Goal: Task Accomplishment & Management: Complete application form

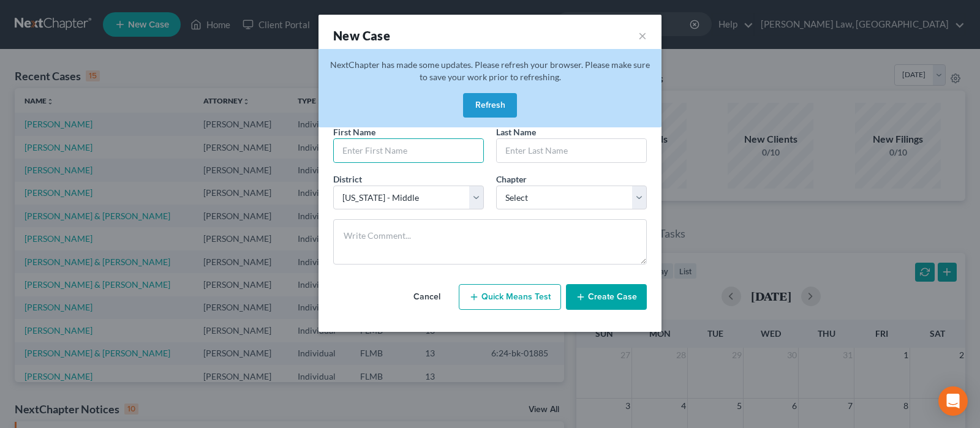
select select "15"
click at [427, 298] on button "Cancel" at bounding box center [427, 297] width 54 height 24
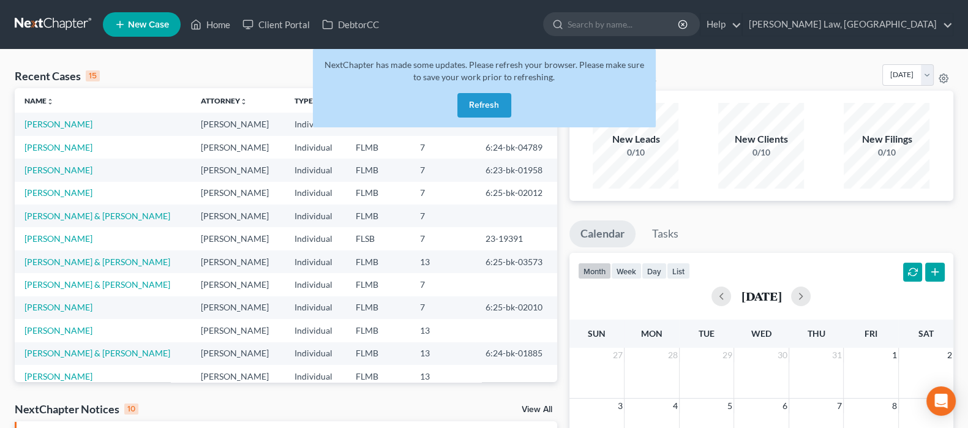
click at [469, 105] on button "Refresh" at bounding box center [484, 105] width 54 height 24
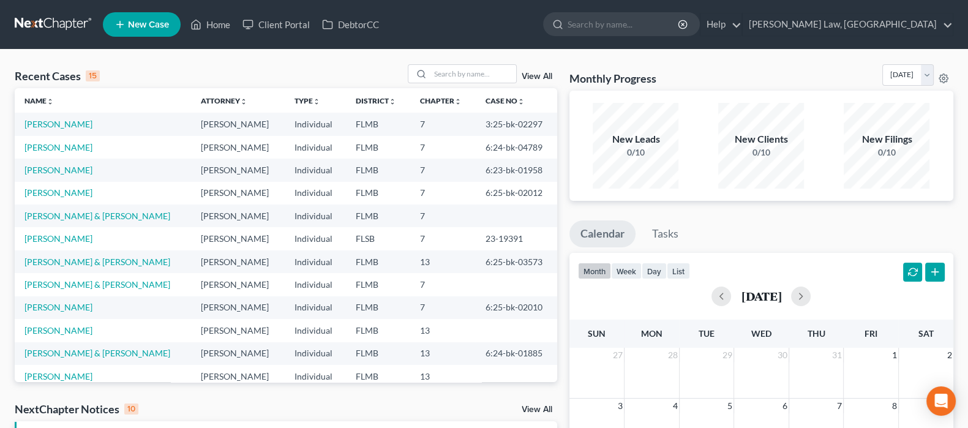
click at [141, 21] on span "New Case" at bounding box center [148, 24] width 41 height 9
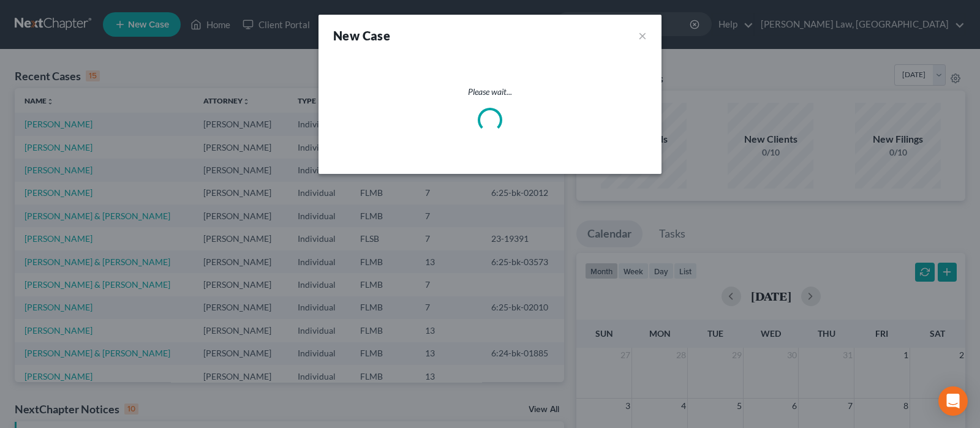
select select "15"
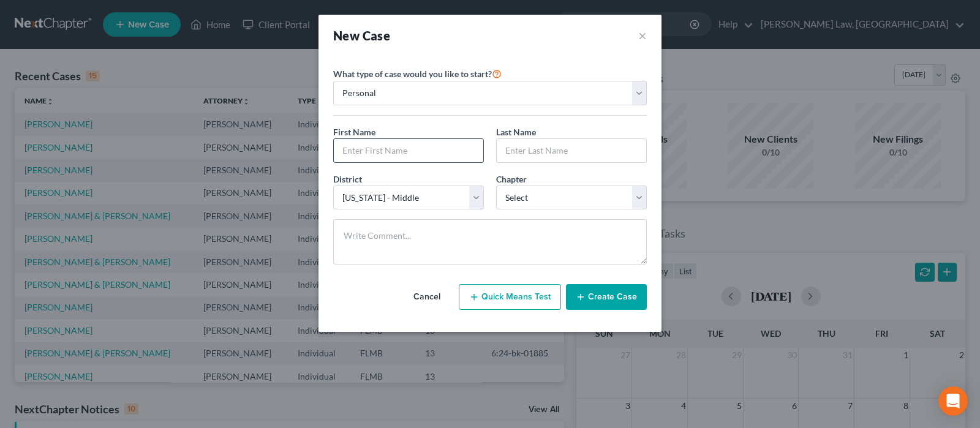
drag, startPoint x: 399, startPoint y: 151, endPoint x: 407, endPoint y: 152, distance: 8.0
click at [399, 150] on input "text" at bounding box center [408, 150] width 149 height 23
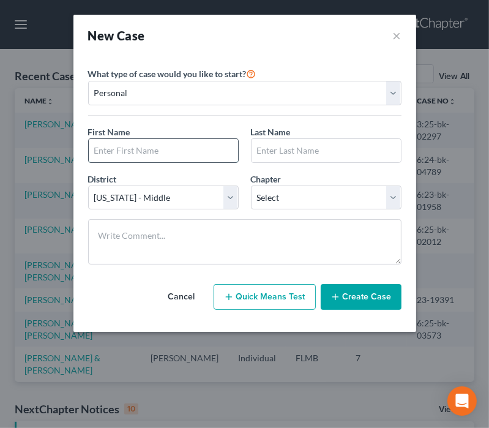
click at [142, 151] on input "text" at bounding box center [163, 150] width 149 height 23
type input "[PERSON_NAME]"
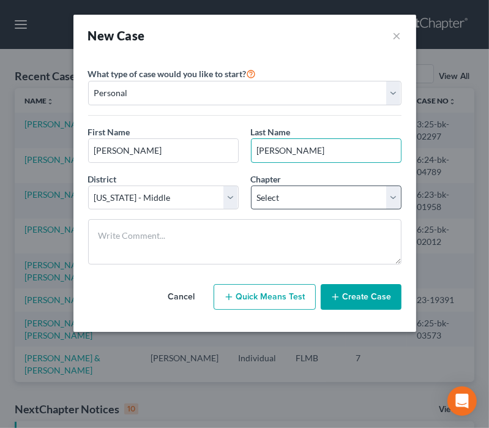
type input "[PERSON_NAME]"
click at [332, 205] on select "Select 7 11 12 13" at bounding box center [326, 198] width 151 height 24
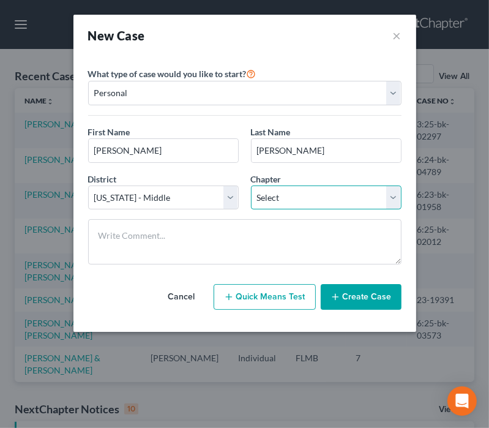
select select "0"
click at [251, 186] on select "Select 7 11 12 13" at bounding box center [326, 198] width 151 height 24
drag, startPoint x: 358, startPoint y: 295, endPoint x: 347, endPoint y: 292, distance: 12.0
click at [358, 295] on button "Create Case" at bounding box center [361, 297] width 81 height 26
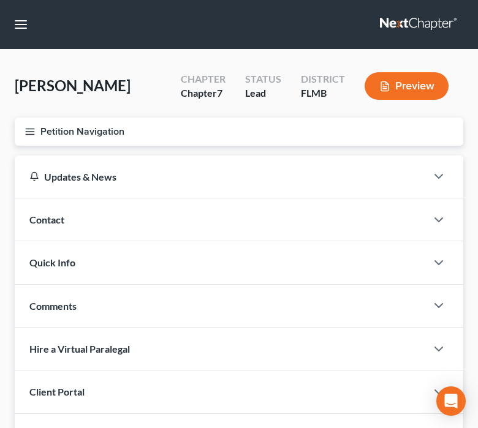
click at [103, 217] on div "Contact" at bounding box center [220, 219] width 411 height 42
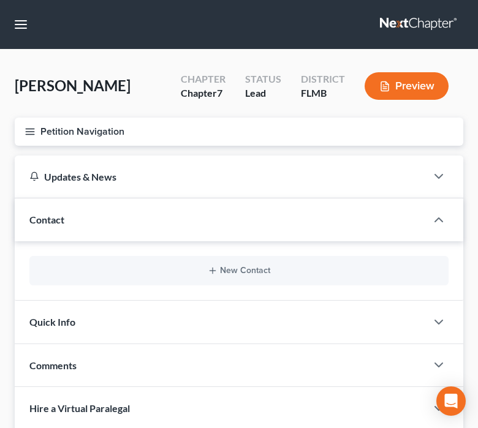
click at [244, 277] on div "New Contact" at bounding box center [238, 270] width 419 height 29
click at [242, 267] on button "New Contact" at bounding box center [238, 271] width 399 height 10
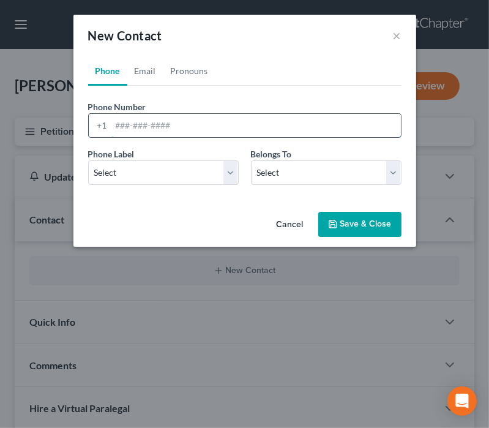
click at [170, 127] on input "tel" at bounding box center [256, 125] width 290 height 23
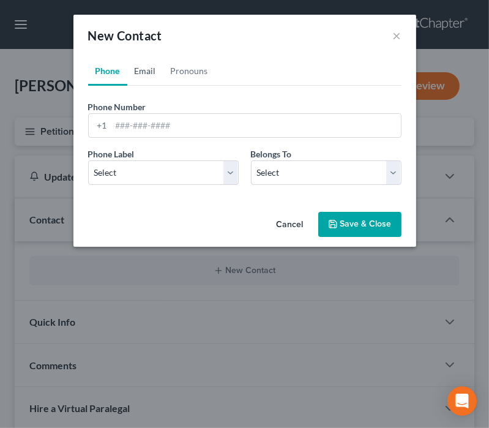
drag, startPoint x: 144, startPoint y: 73, endPoint x: 143, endPoint y: 79, distance: 6.2
click at [144, 73] on link "Email" at bounding box center [145, 70] width 36 height 29
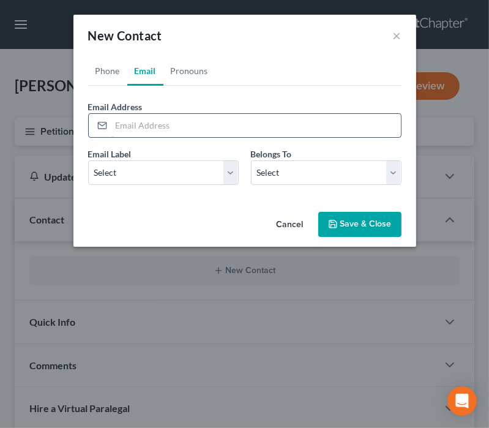
paste input "[EMAIL_ADDRESS][DOMAIN_NAME]"
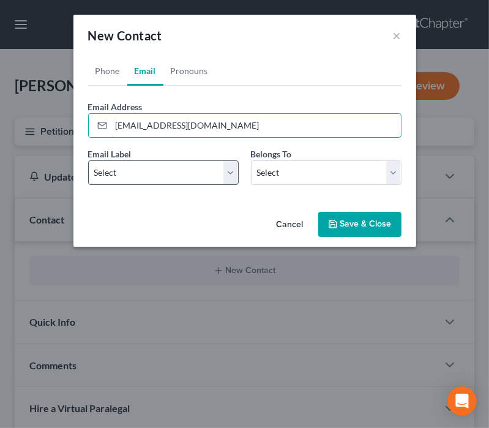
type input "[EMAIL_ADDRESS][DOMAIN_NAME]"
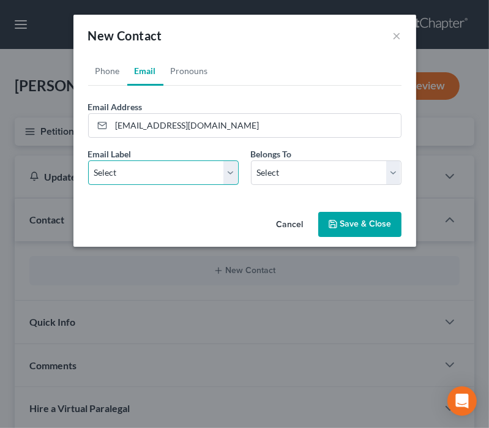
drag, startPoint x: 195, startPoint y: 176, endPoint x: 190, endPoint y: 181, distance: 7.4
click at [193, 176] on select "Select Home Work Other" at bounding box center [163, 172] width 151 height 24
select select "0"
click at [88, 160] on select "Select Home Work Other" at bounding box center [163, 172] width 151 height 24
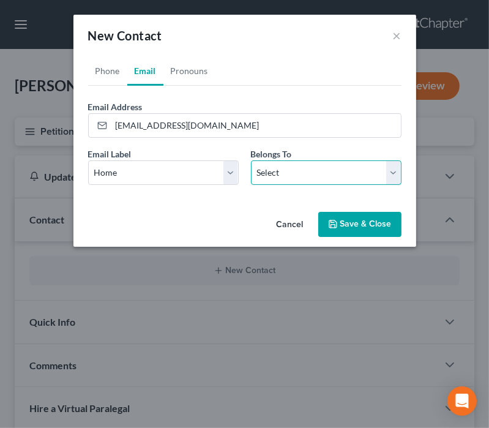
click at [274, 166] on select "Select Client Other" at bounding box center [326, 172] width 151 height 24
select select "0"
click at [251, 160] on select "Select Client Other" at bounding box center [326, 172] width 151 height 24
select select "0"
click at [108, 72] on link "Phone" at bounding box center [107, 70] width 39 height 29
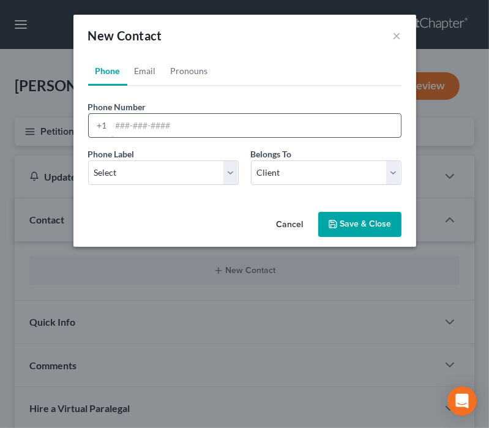
click at [138, 127] on input "tel" at bounding box center [256, 125] width 290 height 23
type input "4074288970"
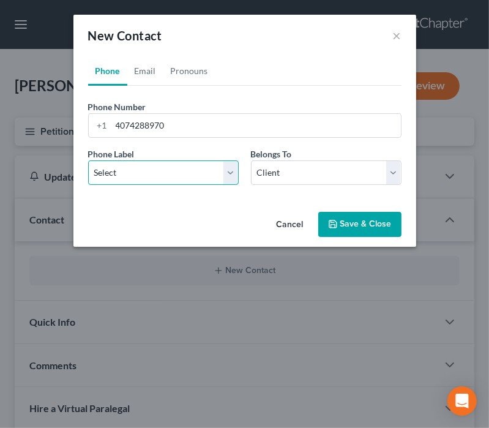
click at [141, 179] on select "Select Mobile Home Work Other" at bounding box center [163, 172] width 151 height 24
select select "0"
click at [88, 160] on select "Select Mobile Home Work Other" at bounding box center [163, 172] width 151 height 24
click at [337, 222] on icon "button" at bounding box center [333, 224] width 10 height 10
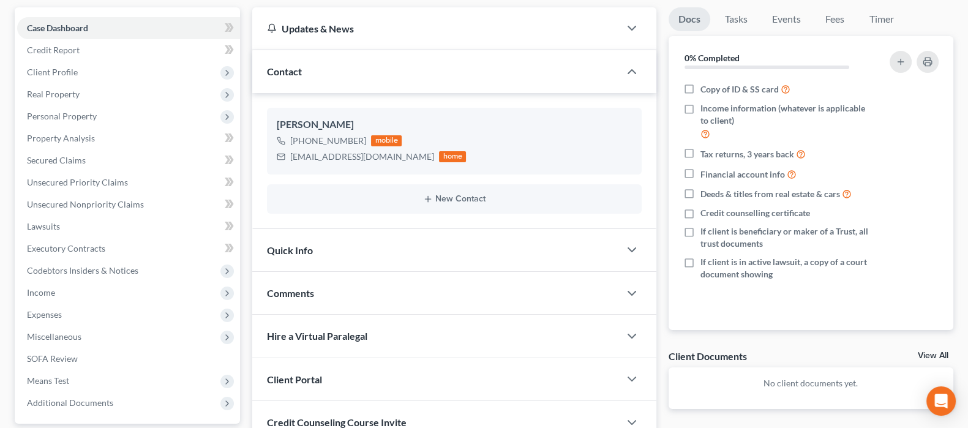
scroll to position [222, 0]
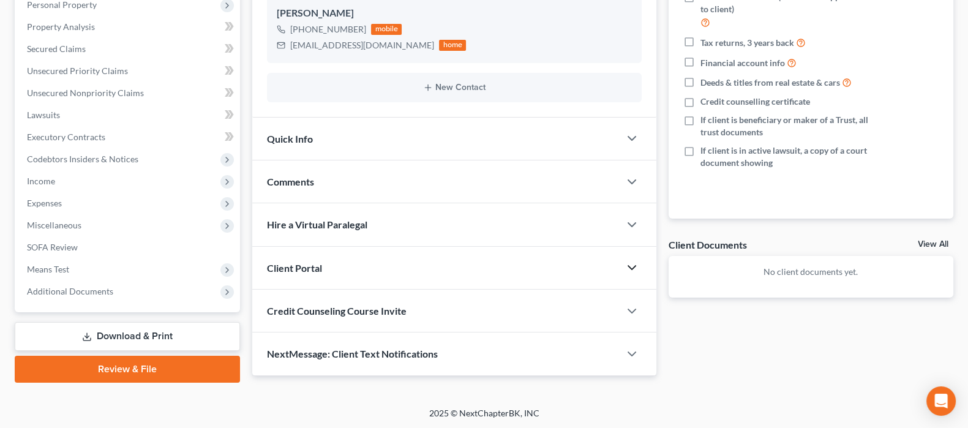
click at [627, 268] on icon "button" at bounding box center [631, 267] width 15 height 15
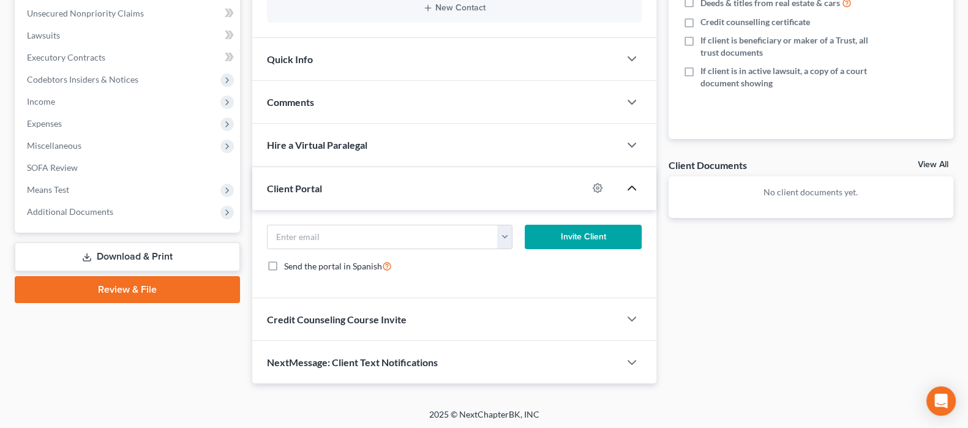
scroll to position [302, 0]
click at [506, 233] on button "button" at bounding box center [504, 236] width 15 height 23
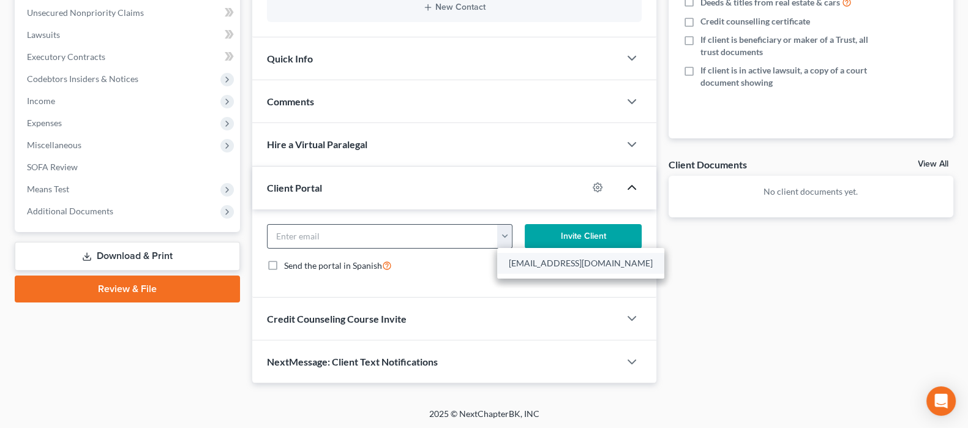
click at [520, 264] on link "[EMAIL_ADDRESS][DOMAIN_NAME]" at bounding box center [580, 263] width 167 height 21
type input "[EMAIL_ADDRESS][DOMAIN_NAME]"
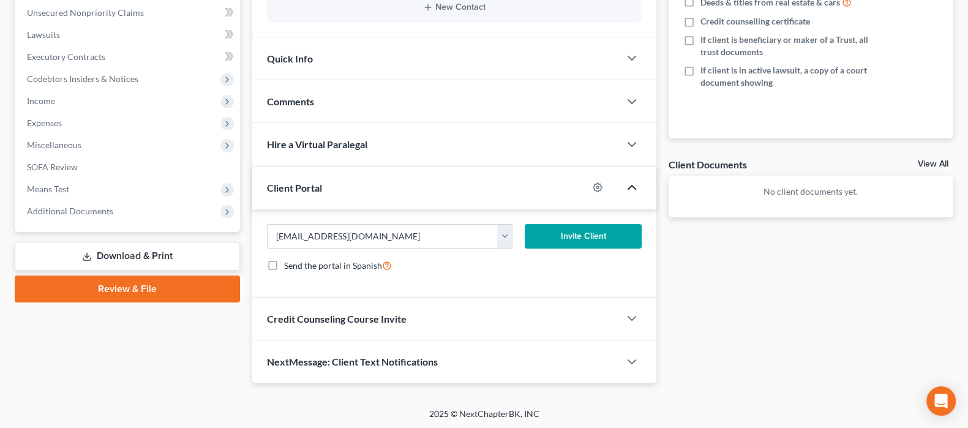
click at [568, 231] on button "Invite Client" at bounding box center [583, 236] width 116 height 24
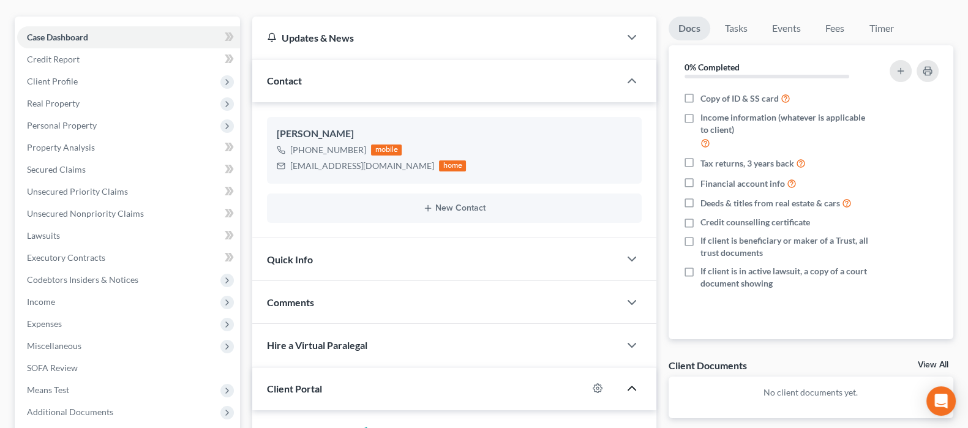
scroll to position [0, 0]
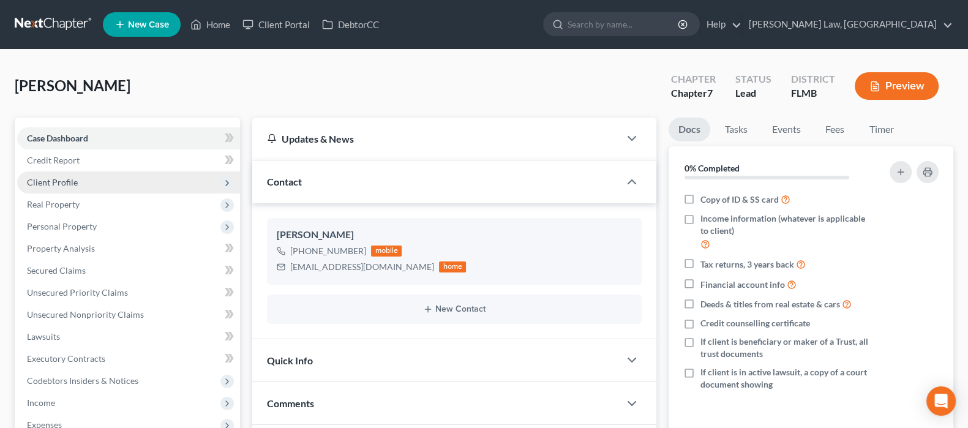
click at [89, 176] on span "Client Profile" at bounding box center [128, 182] width 223 height 22
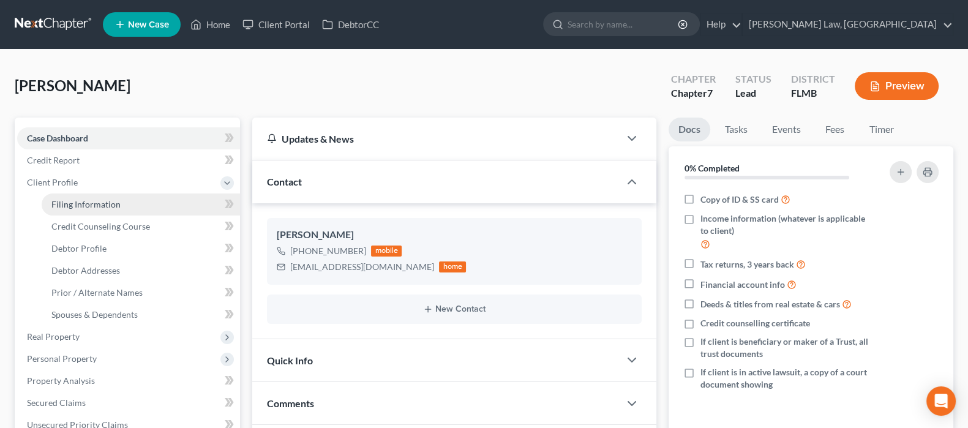
click at [103, 200] on span "Filing Information" at bounding box center [85, 204] width 69 height 10
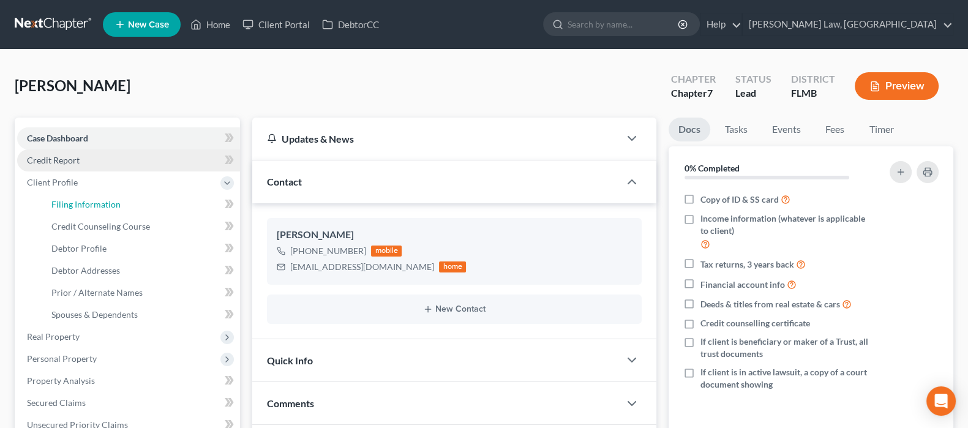
select select "1"
select select "0"
select select "15"
select select "0"
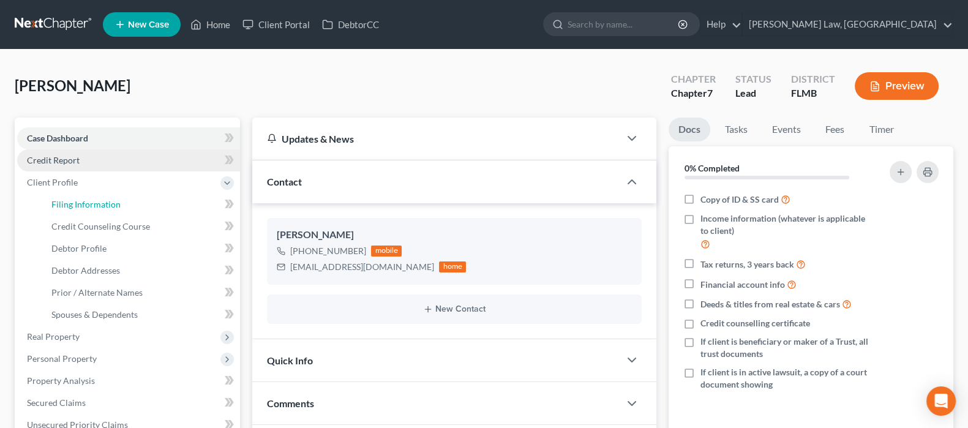
select select "9"
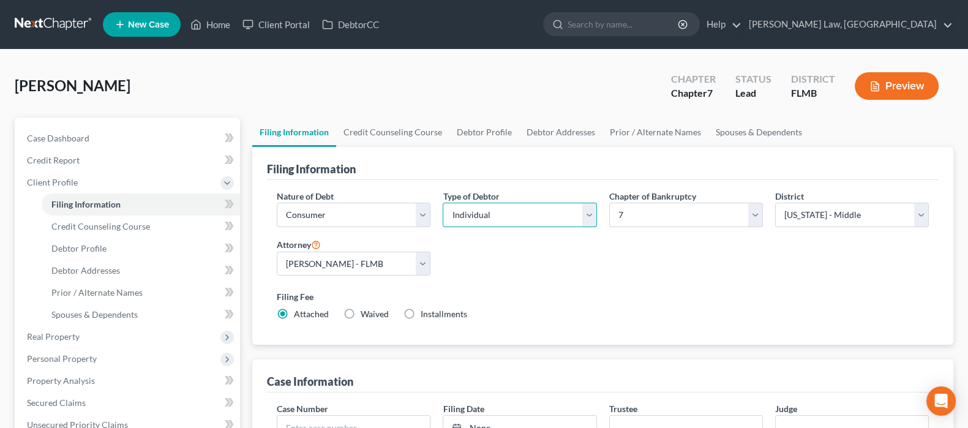
click at [517, 211] on select "Select Individual Joint" at bounding box center [520, 215] width 154 height 24
select select "1"
click at [443, 203] on select "Select Individual Joint" at bounding box center [520, 215] width 154 height 24
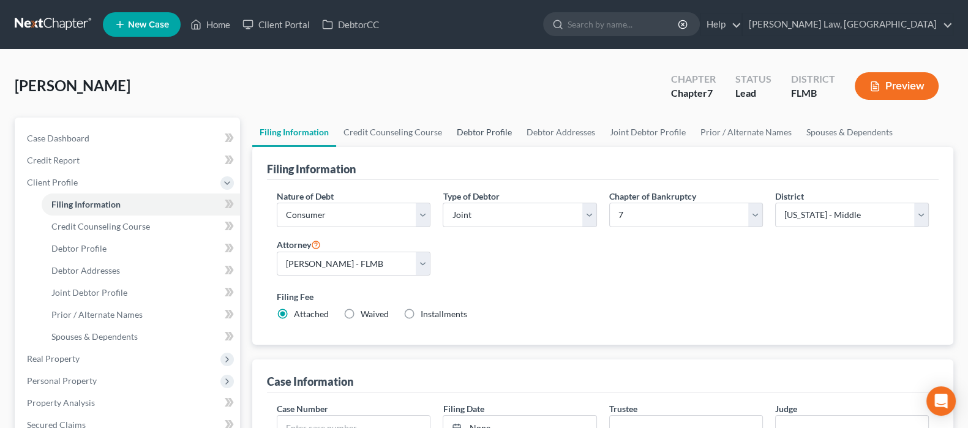
click at [492, 132] on link "Debtor Profile" at bounding box center [484, 132] width 70 height 29
select select "1"
select select "0"
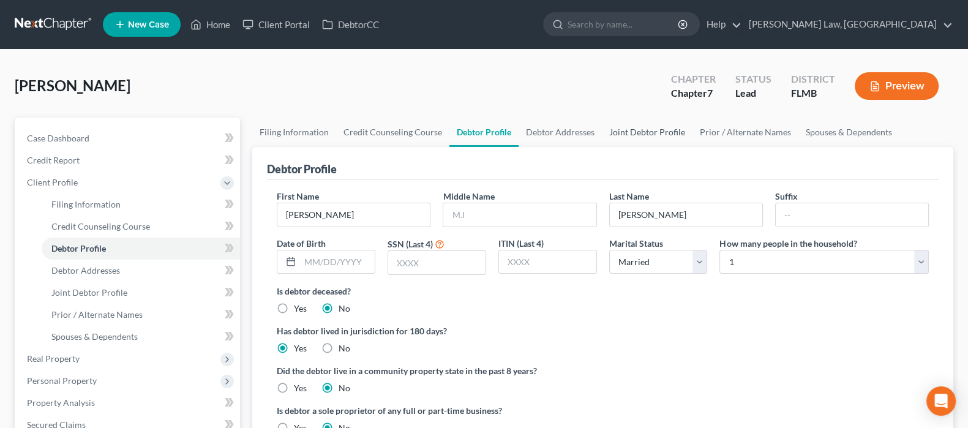
click at [634, 137] on link "Joint Debtor Profile" at bounding box center [647, 132] width 91 height 29
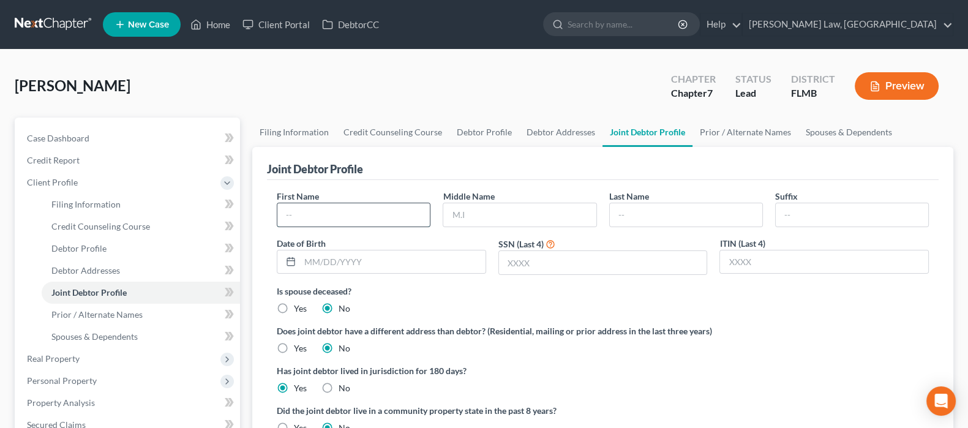
click at [321, 209] on input "text" at bounding box center [353, 214] width 152 height 23
type input "[PERSON_NAME]"
type input "Wood"
click at [523, 178] on div "Joint Debtor Profile" at bounding box center [603, 163] width 672 height 33
click at [637, 301] on div "Is spouse deceased? Yes No" at bounding box center [603, 300] width 652 height 30
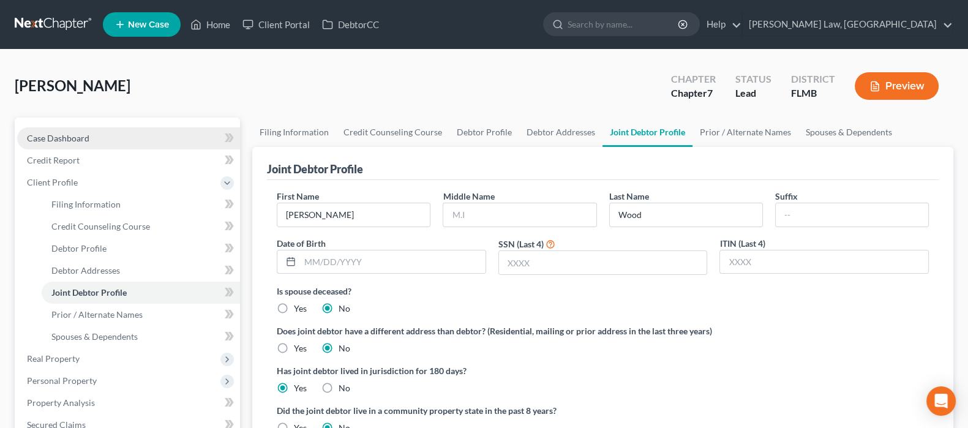
click at [55, 139] on span "Case Dashboard" at bounding box center [58, 138] width 62 height 10
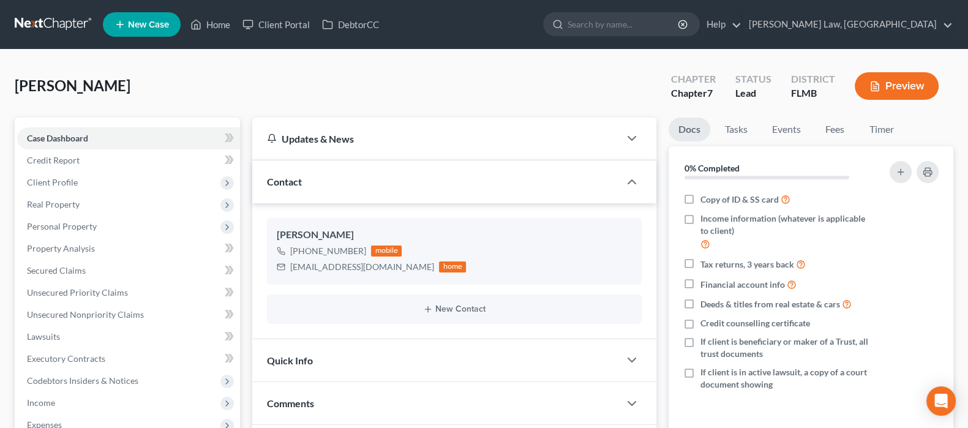
click at [57, 86] on span "[PERSON_NAME]" at bounding box center [73, 86] width 116 height 18
click at [66, 184] on span "Client Profile" at bounding box center [52, 182] width 51 height 10
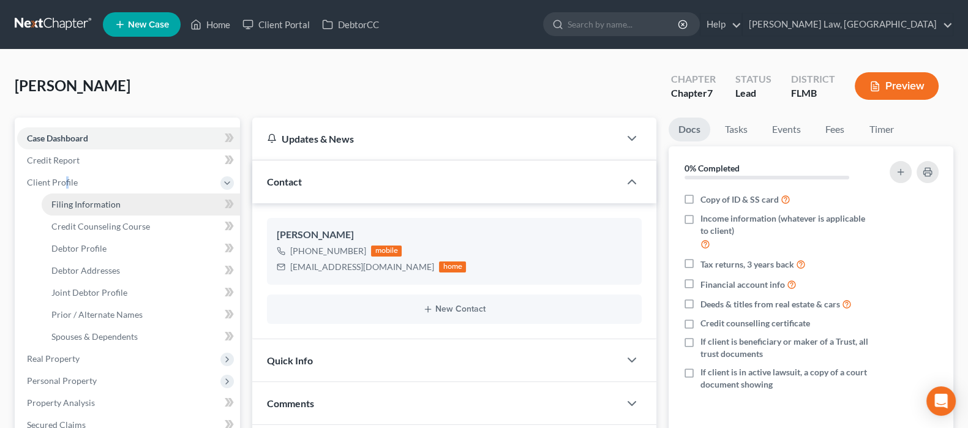
click at [73, 200] on span "Filing Information" at bounding box center [85, 204] width 69 height 10
select select "1"
select select "0"
select select "15"
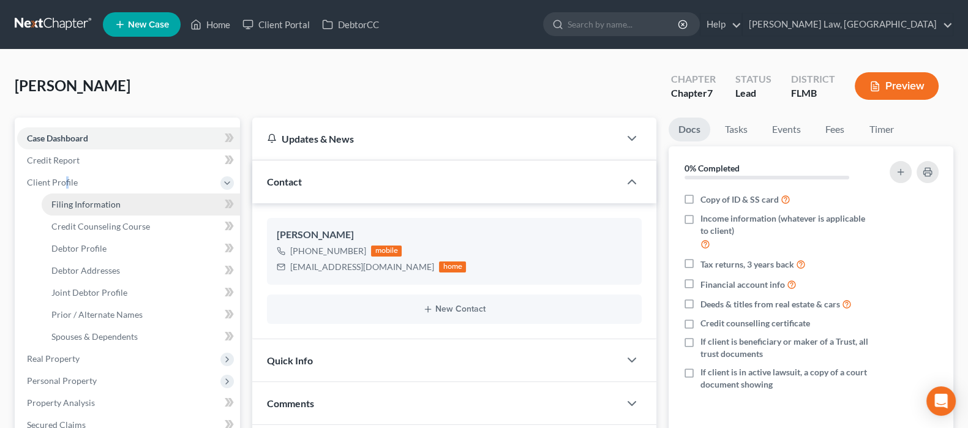
select select "0"
select select "9"
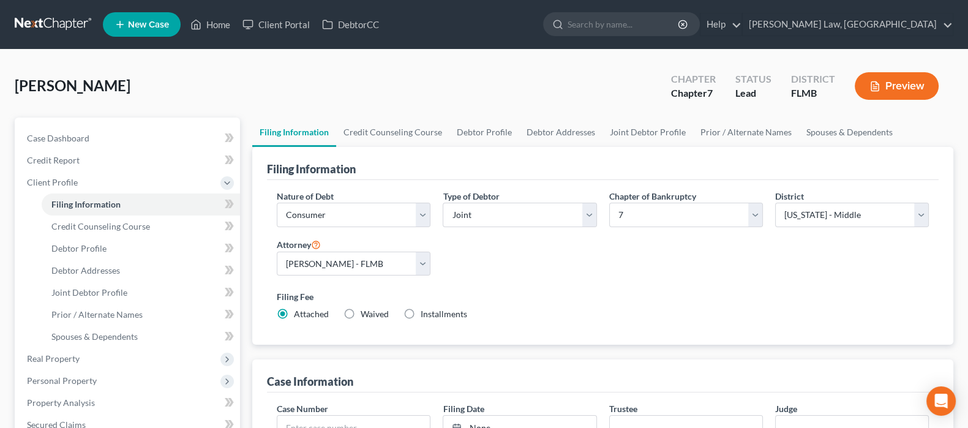
click at [561, 299] on label "Filing Fee" at bounding box center [603, 296] width 652 height 13
click at [61, 138] on span "Case Dashboard" at bounding box center [58, 138] width 62 height 10
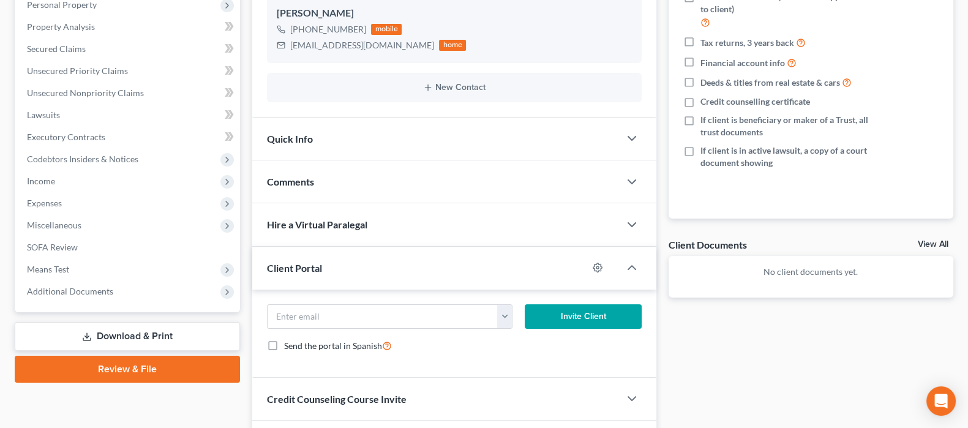
scroll to position [302, 0]
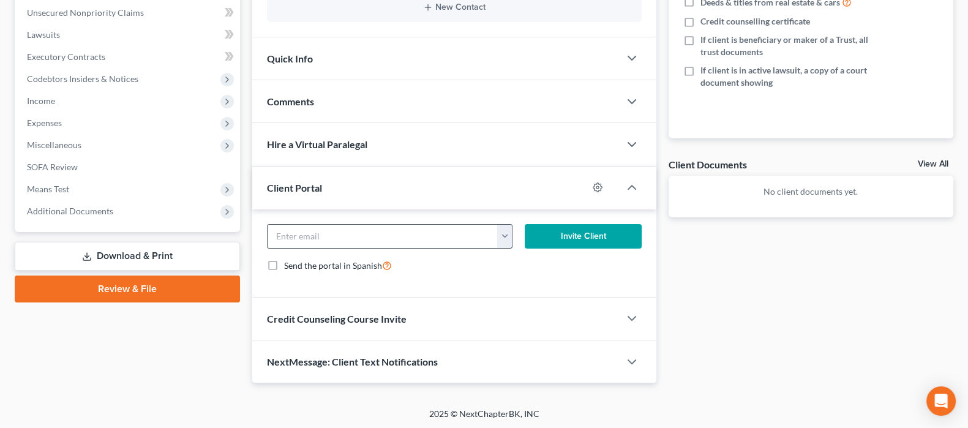
click at [502, 238] on button "button" at bounding box center [504, 236] width 15 height 23
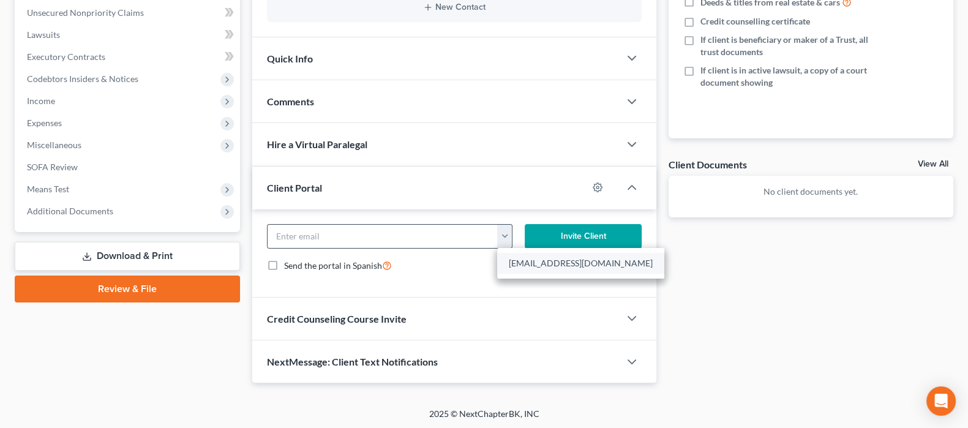
drag, startPoint x: 558, startPoint y: 264, endPoint x: 568, endPoint y: 256, distance: 13.5
click at [558, 264] on link "[EMAIL_ADDRESS][DOMAIN_NAME]" at bounding box center [580, 263] width 167 height 21
type input "[EMAIL_ADDRESS][DOMAIN_NAME]"
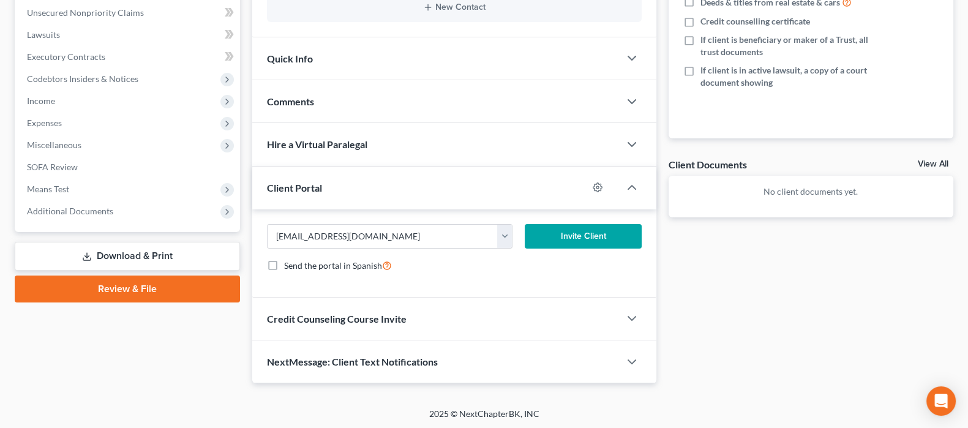
click at [597, 233] on button "Invite Client" at bounding box center [583, 236] width 116 height 24
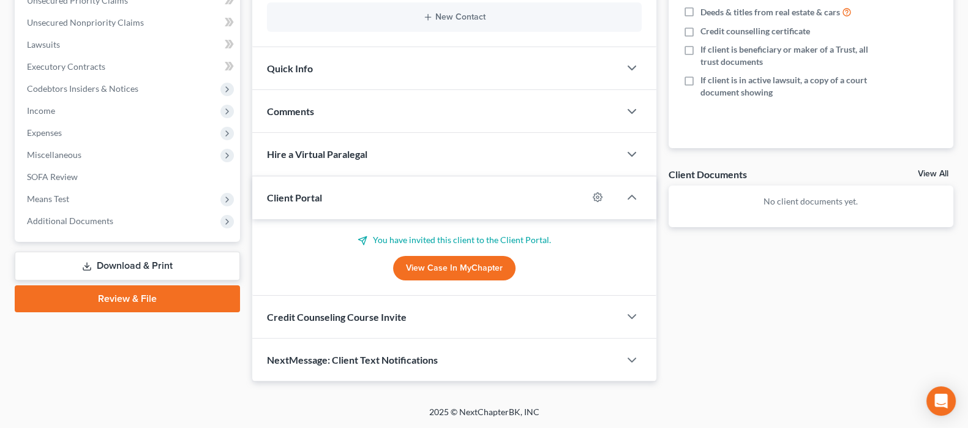
scroll to position [290, 0]
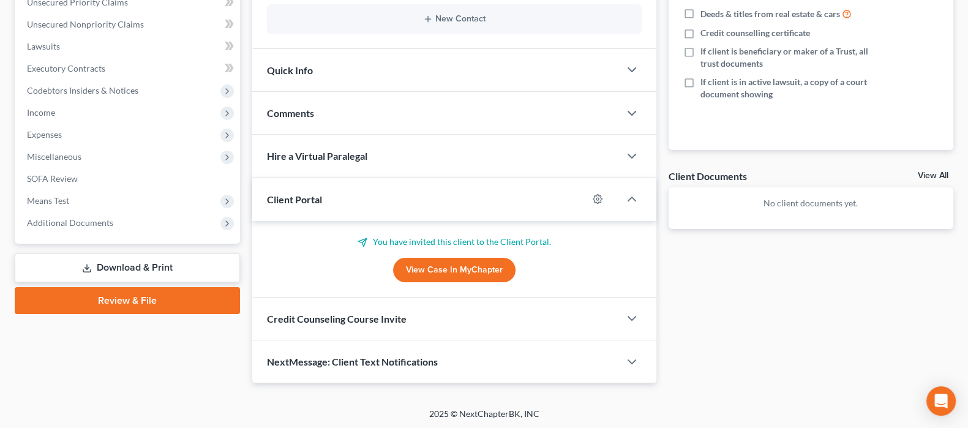
click at [242, 341] on div "Case Dashboard Payments Invoices Payments Payments Credit Report Client Profile" at bounding box center [128, 105] width 238 height 557
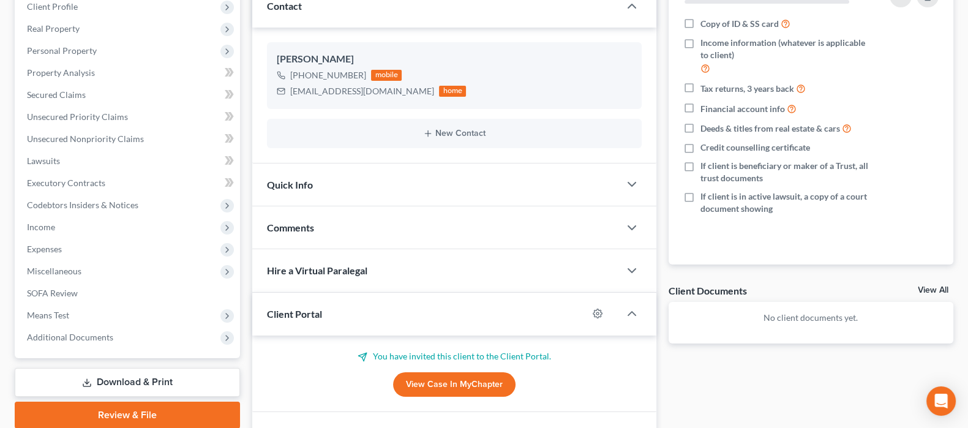
scroll to position [0, 0]
